Goal: Information Seeking & Learning: Learn about a topic

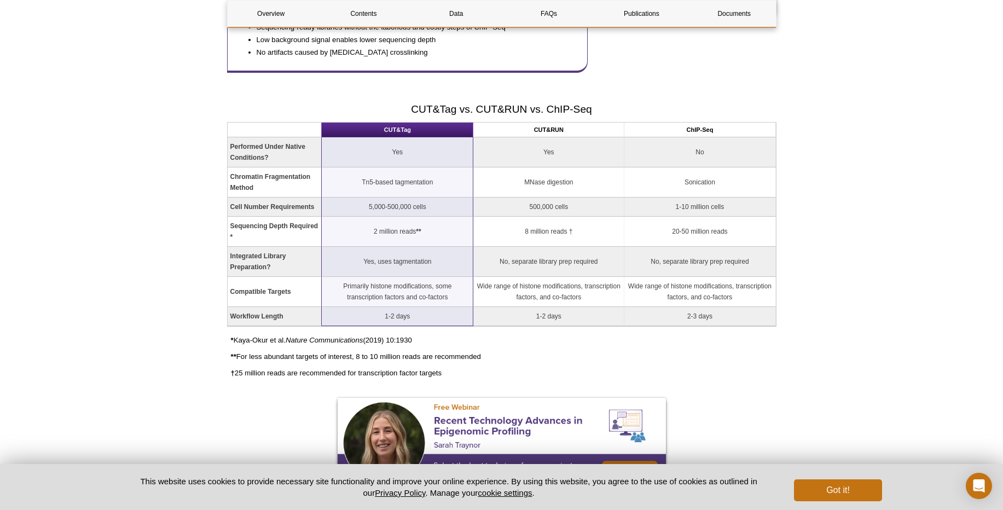
scroll to position [969, 0]
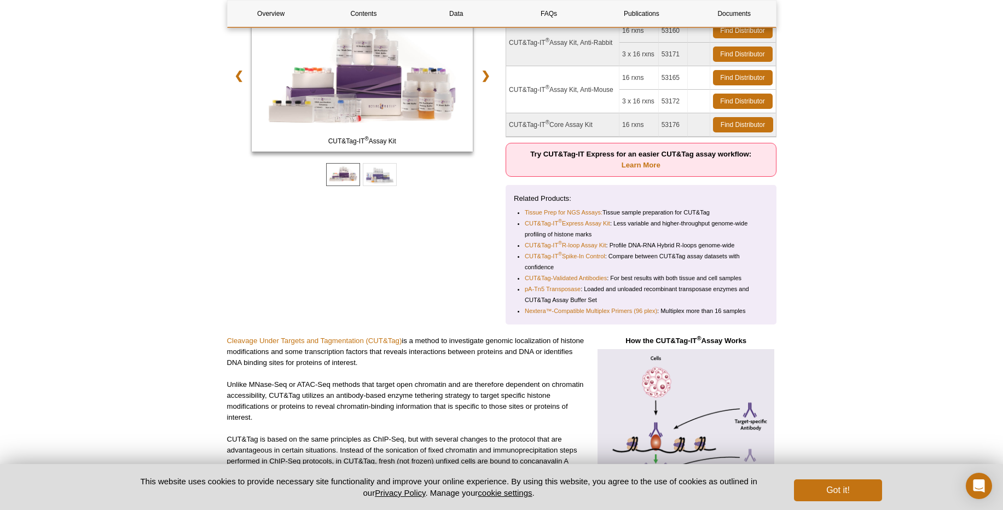
scroll to position [0, 0]
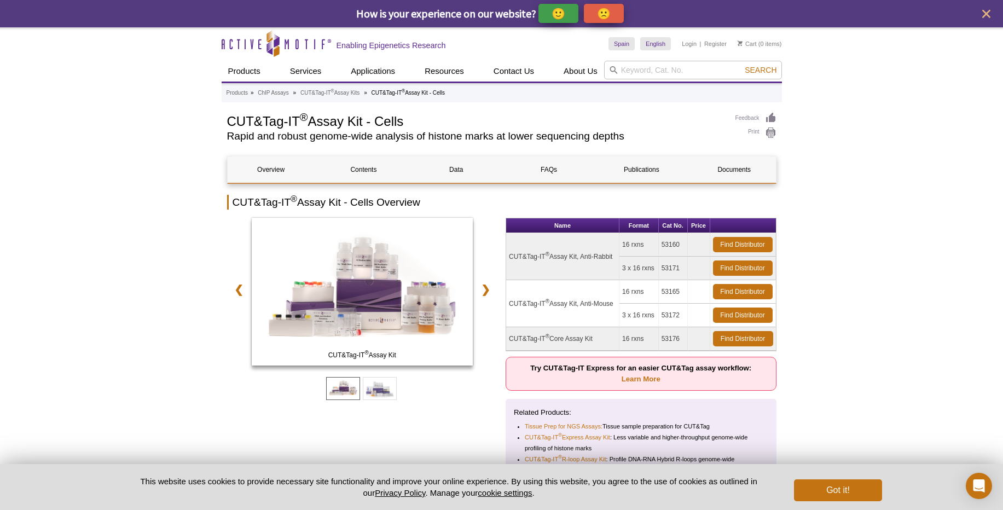
click at [592, 258] on td "CUT&Tag-IT ® Assay Kit, Anti-Rabbit" at bounding box center [562, 256] width 113 height 47
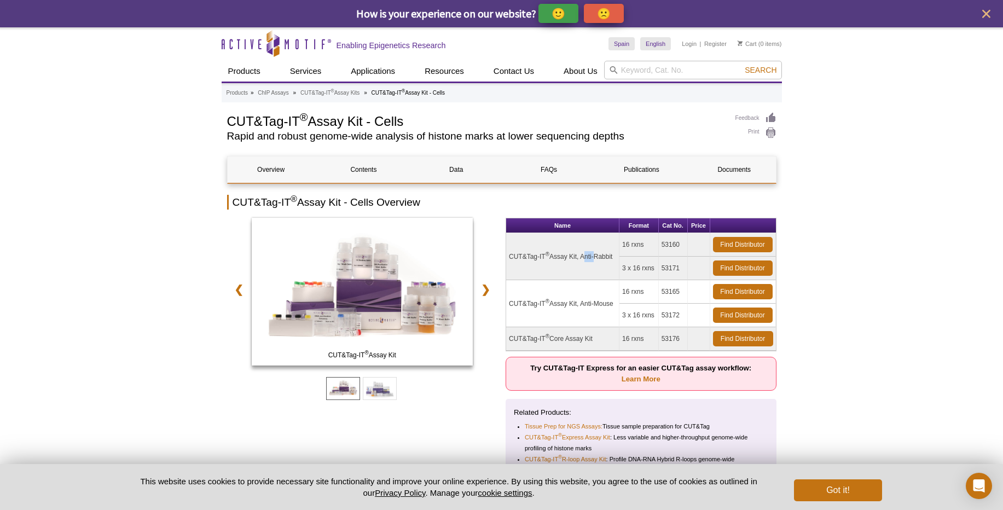
copy tr "CUT&Tag-IT ® Assay Kit, Anti-Rabbit"
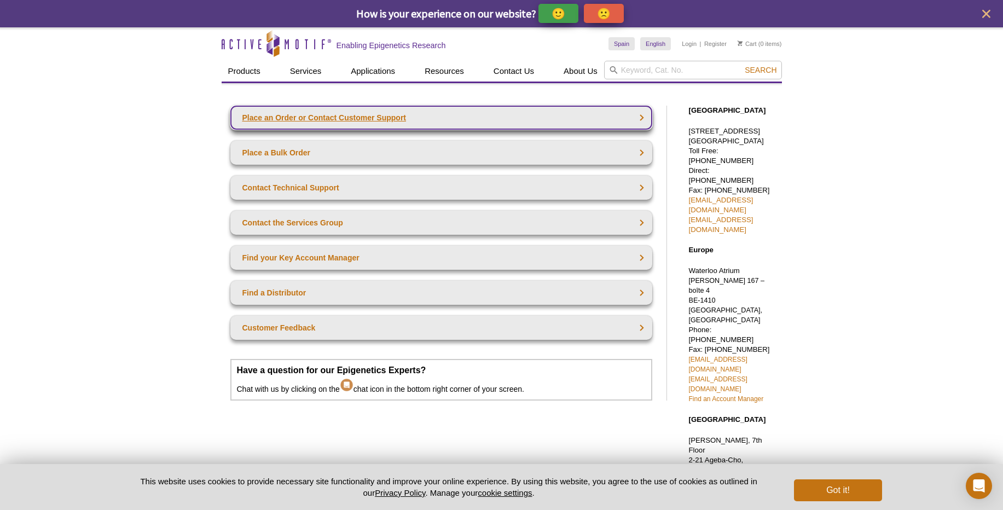
click at [639, 120] on link "Place an Order or Contact Customer Support" at bounding box center [441, 118] width 422 height 24
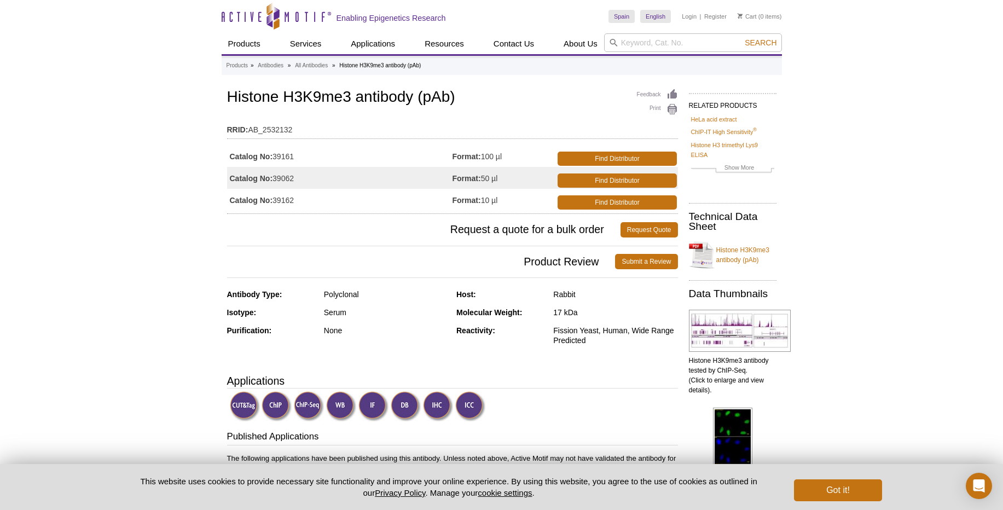
click at [566, 297] on div "Rabbit" at bounding box center [615, 295] width 124 height 10
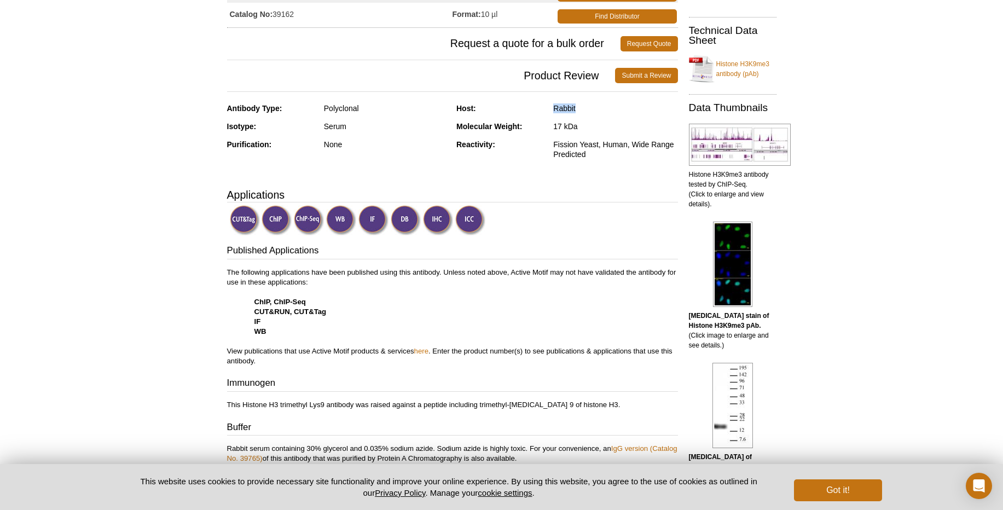
scroll to position [197, 0]
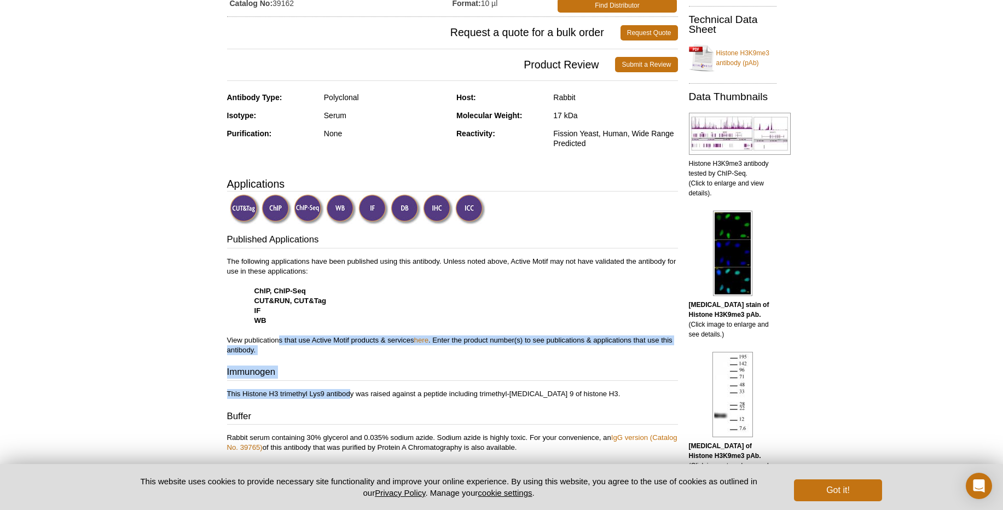
drag, startPoint x: 278, startPoint y: 338, endPoint x: 352, endPoint y: 392, distance: 92.1
click at [352, 392] on div "Published Applications The following applications have been published using thi…" at bounding box center [452, 342] width 451 height 219
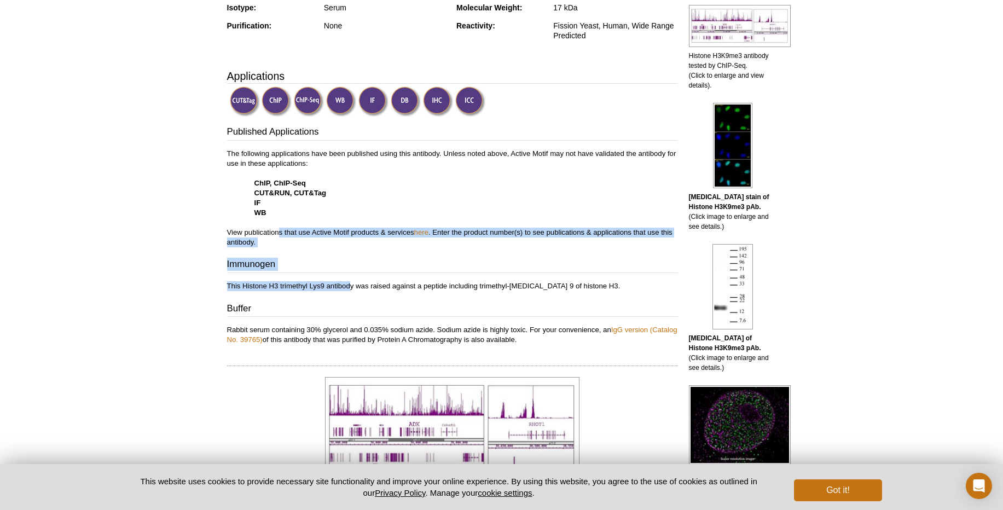
scroll to position [460, 0]
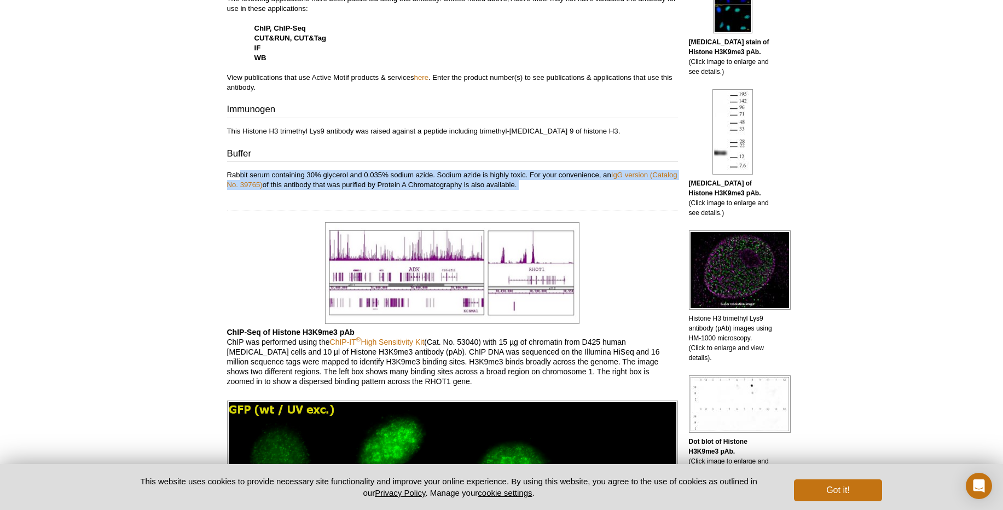
drag, startPoint x: 246, startPoint y: 176, endPoint x: 585, endPoint y: 190, distance: 339.1
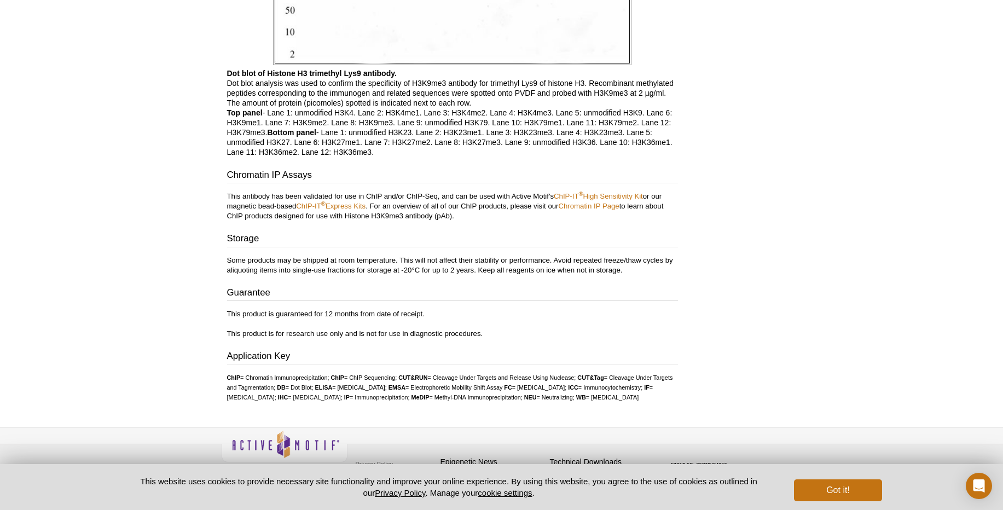
scroll to position [2693, 0]
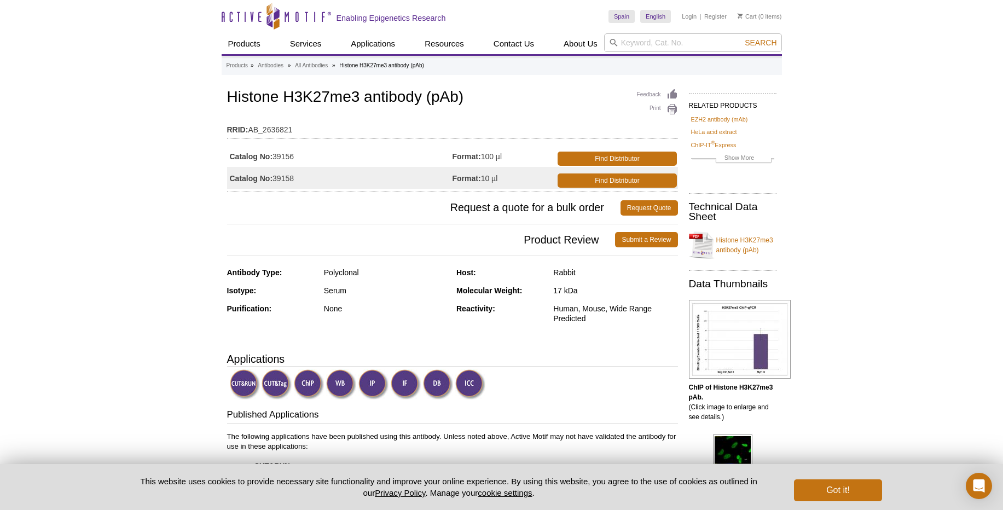
click at [307, 184] on td "Catalog No: 39158" at bounding box center [340, 178] width 226 height 22
drag, startPoint x: 301, startPoint y: 183, endPoint x: 495, endPoint y: 188, distance: 194.4
click at [495, 188] on tr "Catalog No: 39158 Format: 10 µl Find Distributor" at bounding box center [452, 178] width 451 height 22
click at [563, 270] on div "Rabbit" at bounding box center [615, 273] width 124 height 10
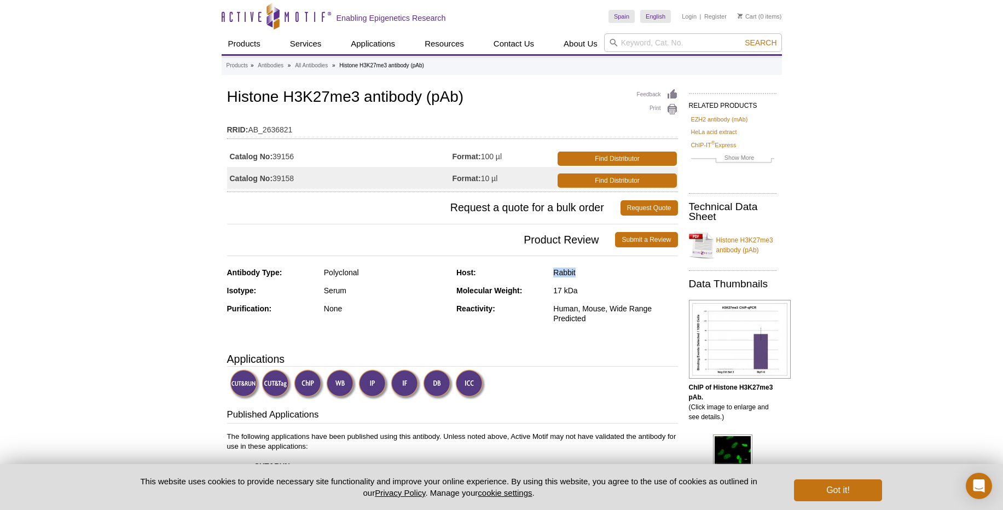
click at [563, 270] on div "Rabbit" at bounding box center [615, 273] width 124 height 10
drag, startPoint x: 506, startPoint y: 306, endPoint x: 660, endPoint y: 321, distance: 155.1
click at [660, 321] on div "Reactivity: Human, Mouse, Wide Range Predicted" at bounding box center [567, 318] width 222 height 28
